Goal: Find specific page/section: Find specific page/section

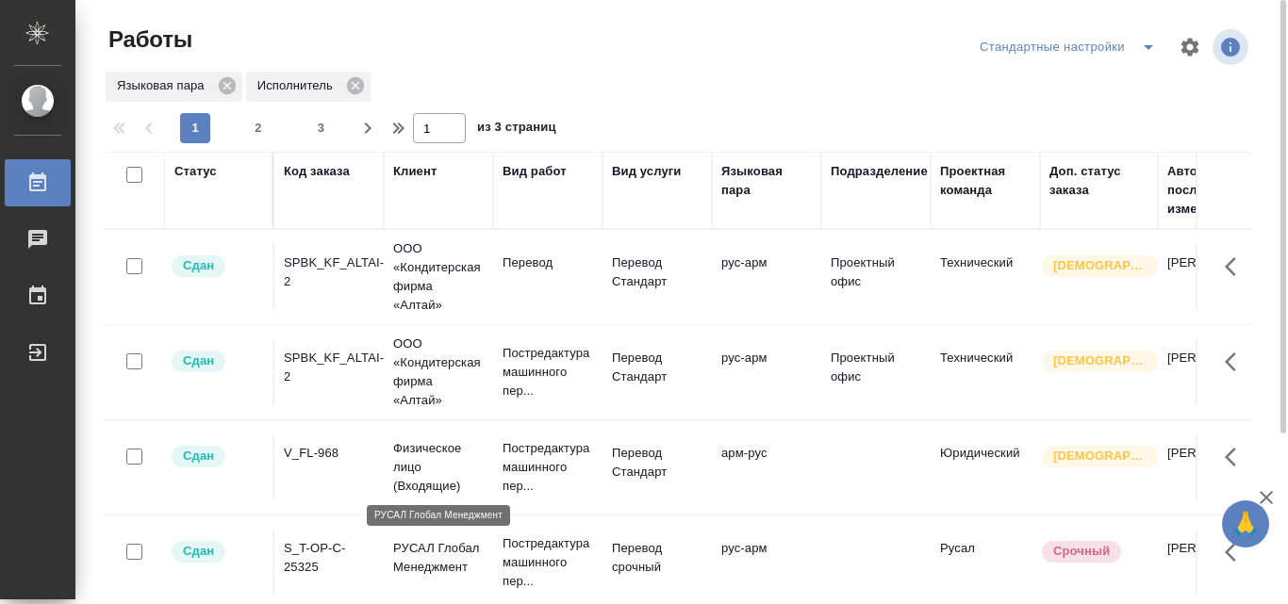
click at [428, 555] on p "РУСАЛ Глобал Менеджмент" at bounding box center [438, 558] width 90 height 38
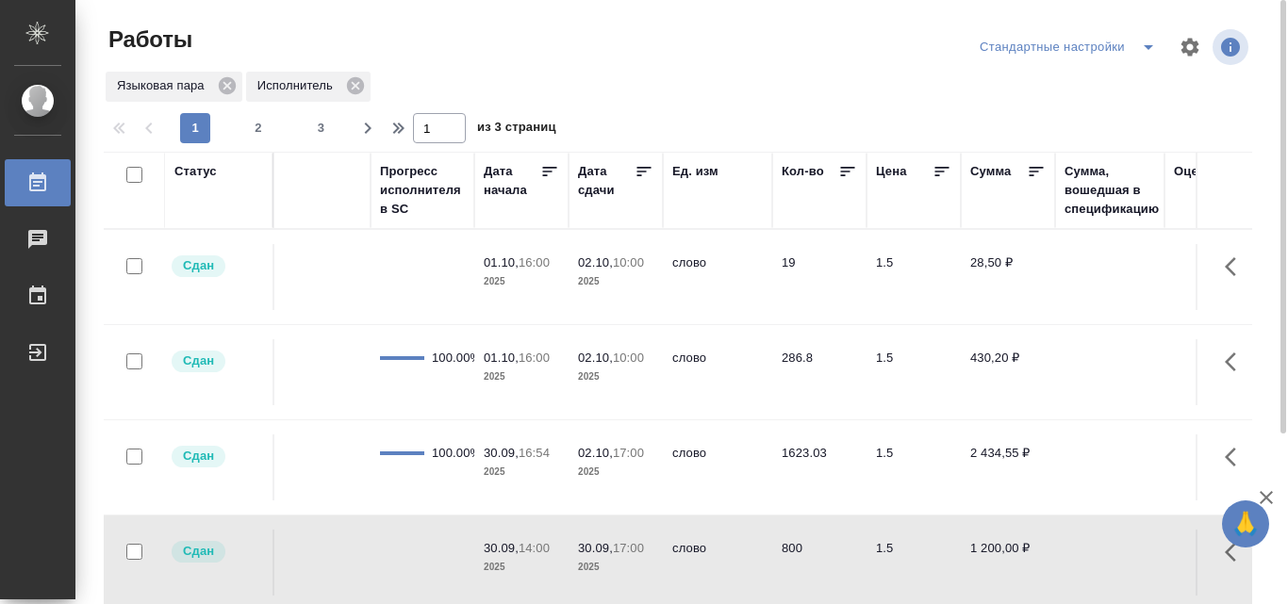
scroll to position [0, 1508]
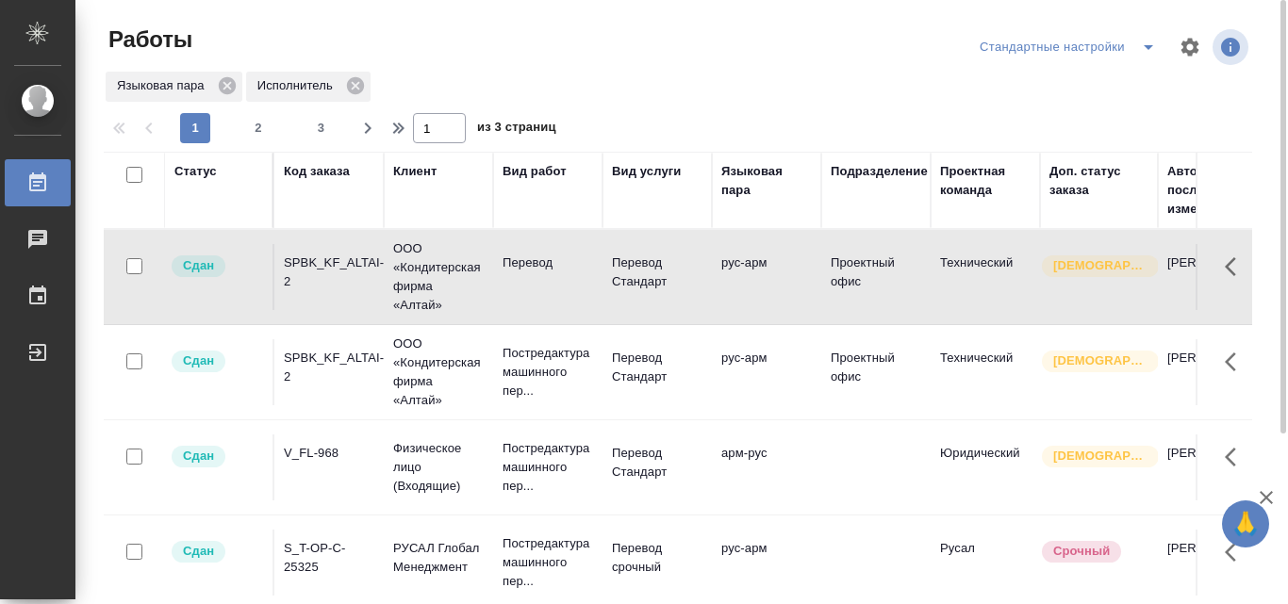
scroll to position [0, 867]
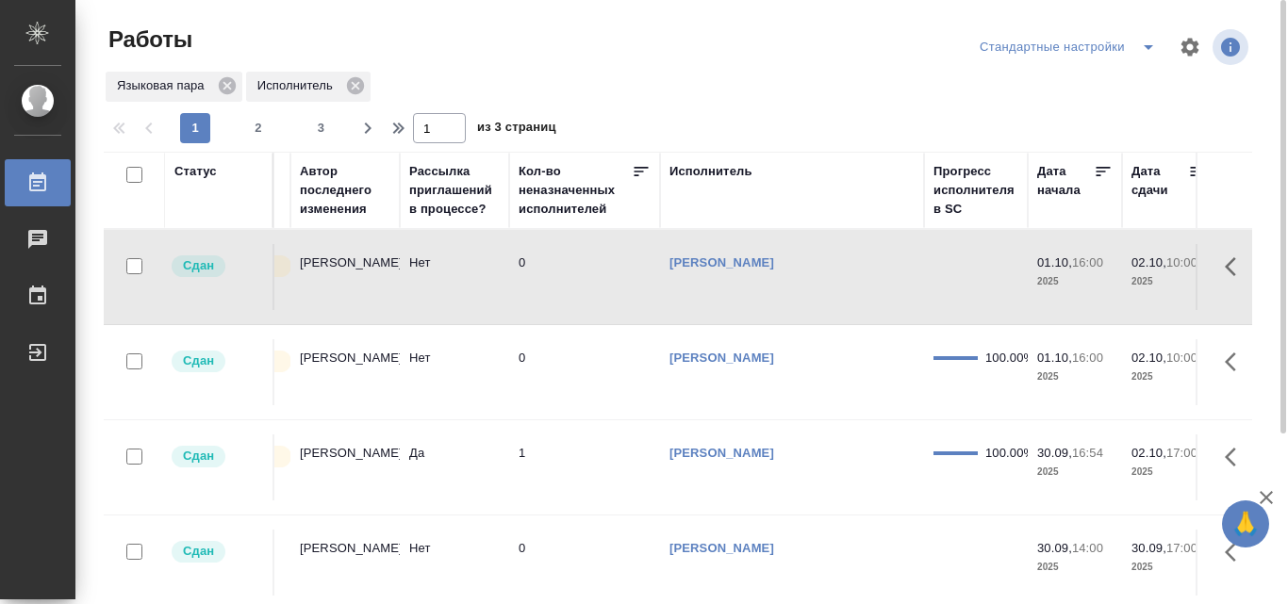
click at [541, 256] on td "0" at bounding box center [584, 277] width 151 height 66
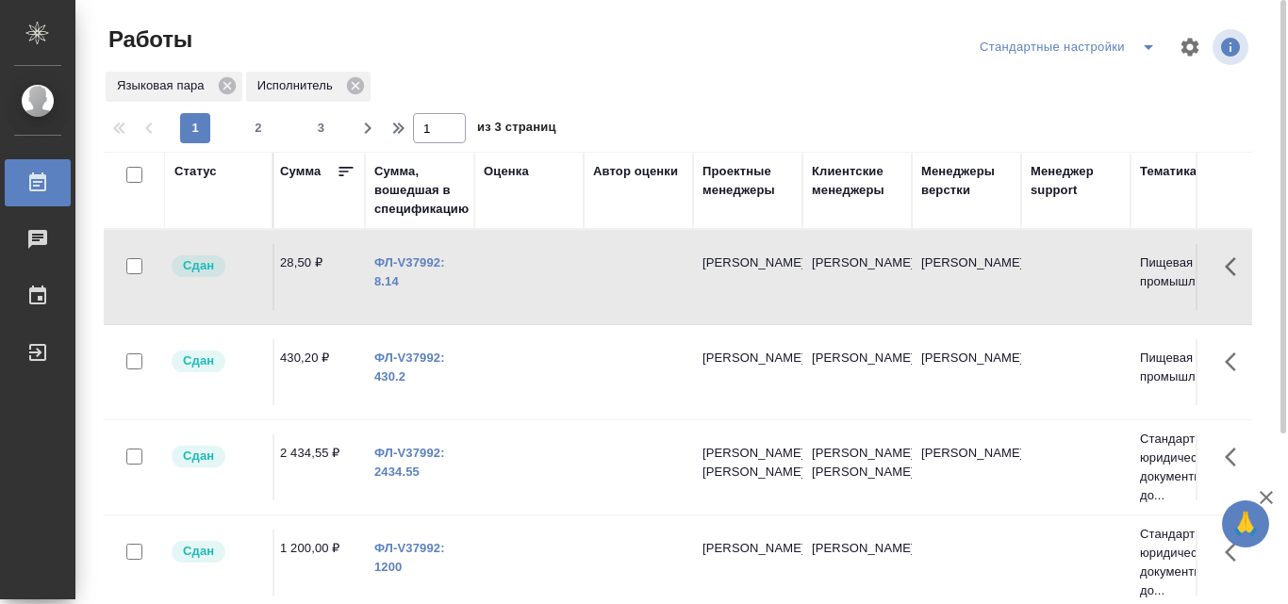
scroll to position [0, 2112]
